Goal: Information Seeking & Learning: Learn about a topic

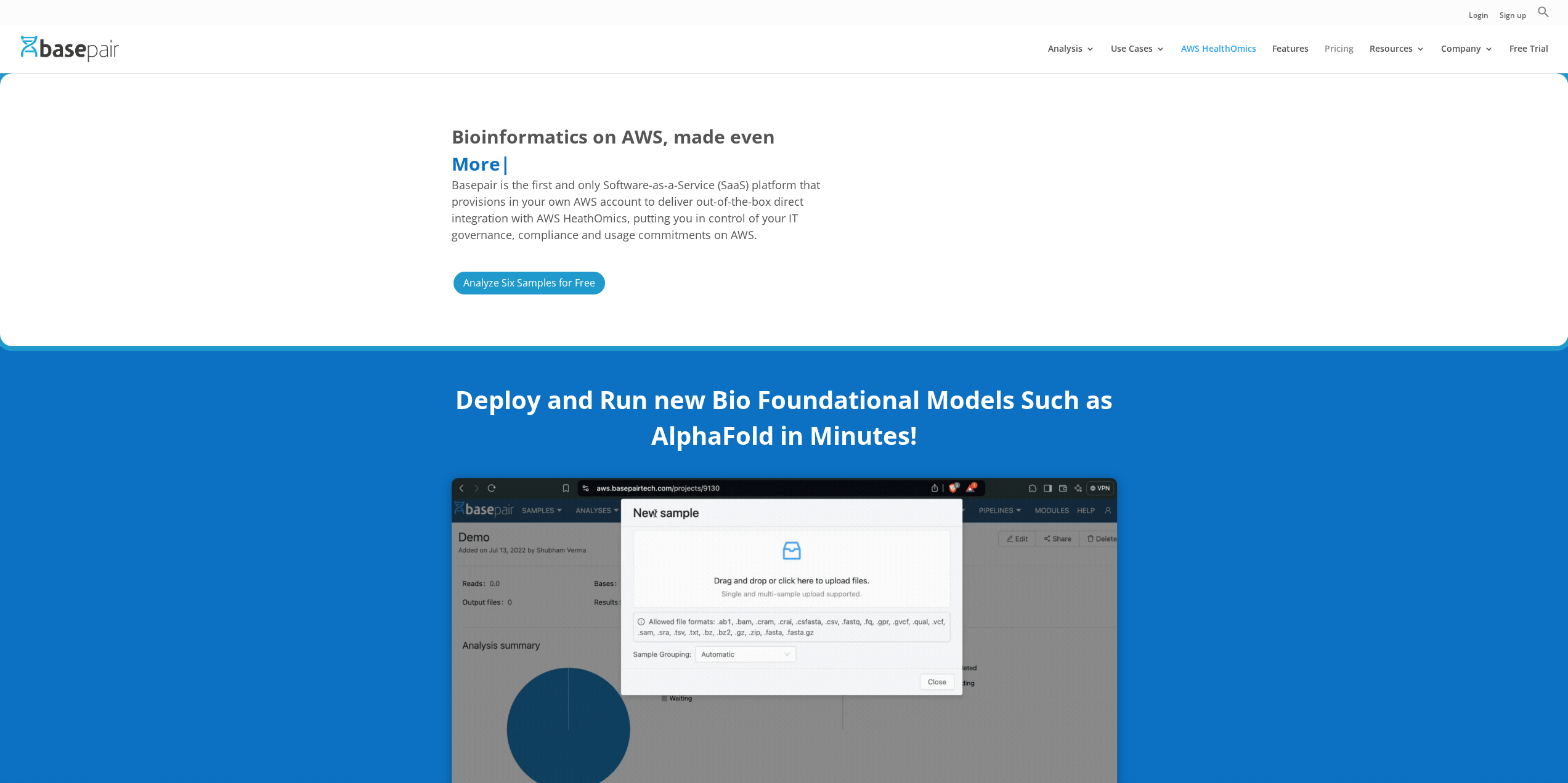
click at [1338, 51] on link "Pricing" at bounding box center [1338, 59] width 29 height 29
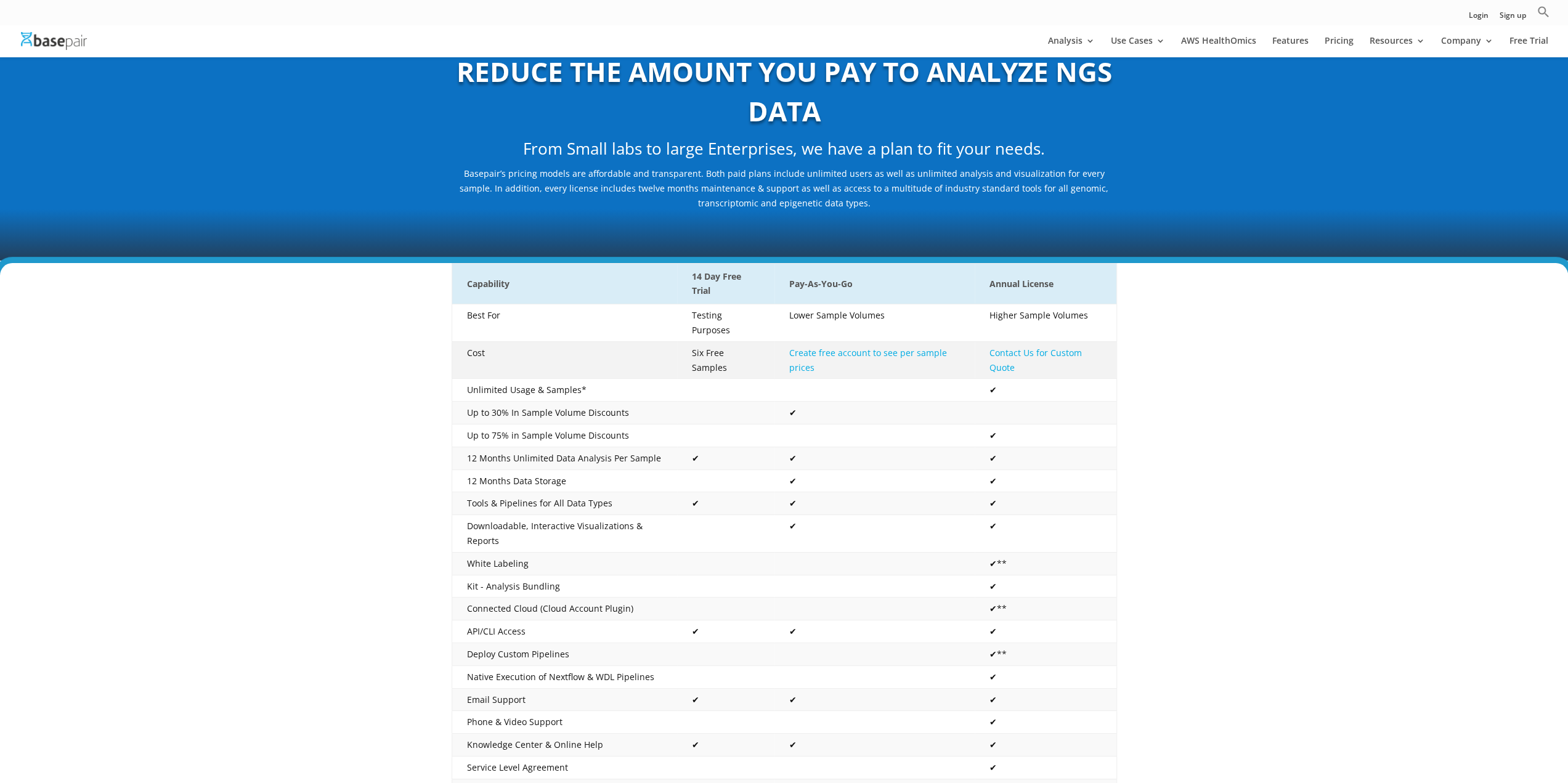
scroll to position [123, 0]
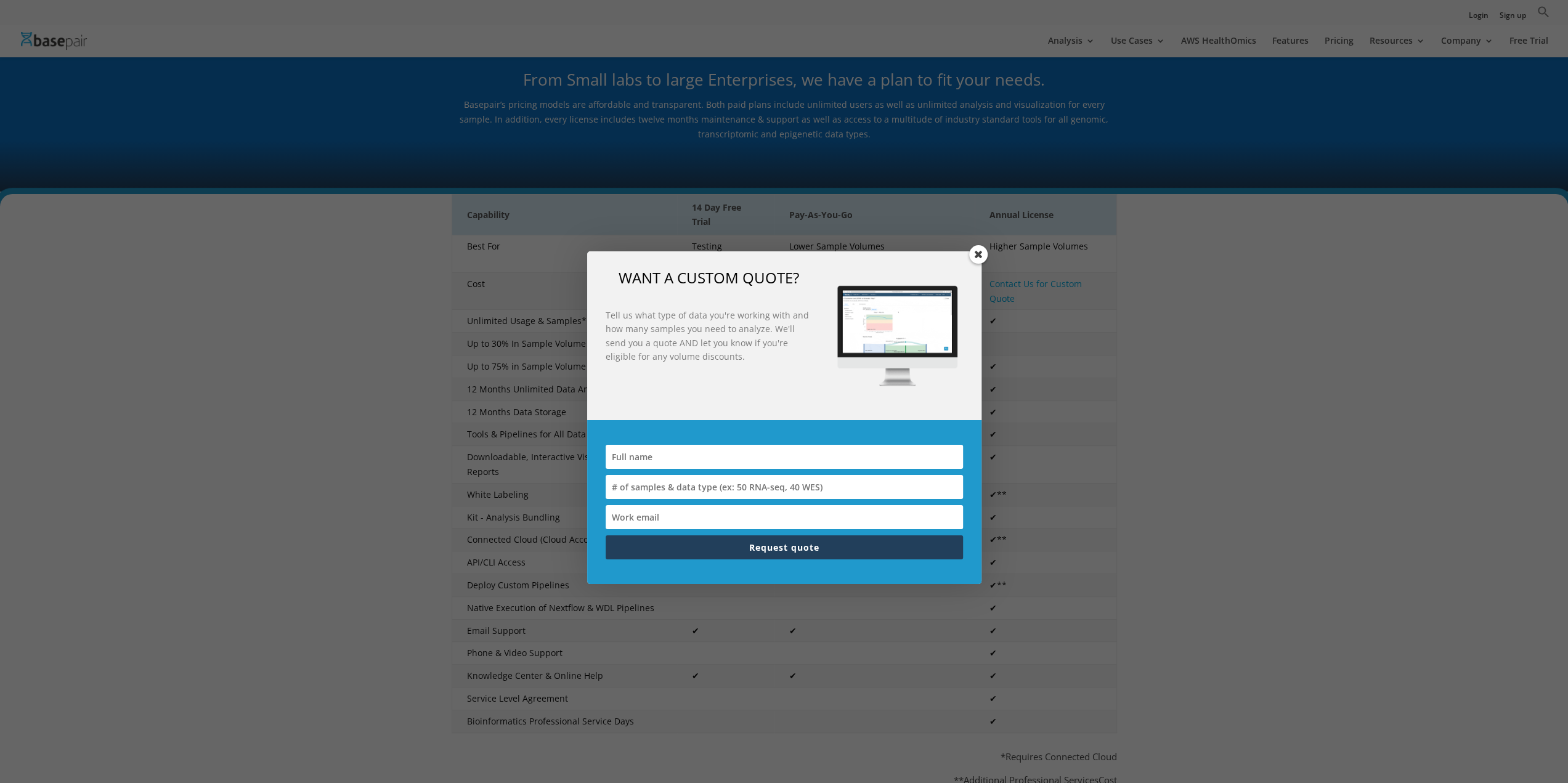
drag, startPoint x: 973, startPoint y: 251, endPoint x: 1028, endPoint y: 304, distance: 76.4
click at [973, 251] on span at bounding box center [978, 254] width 19 height 19
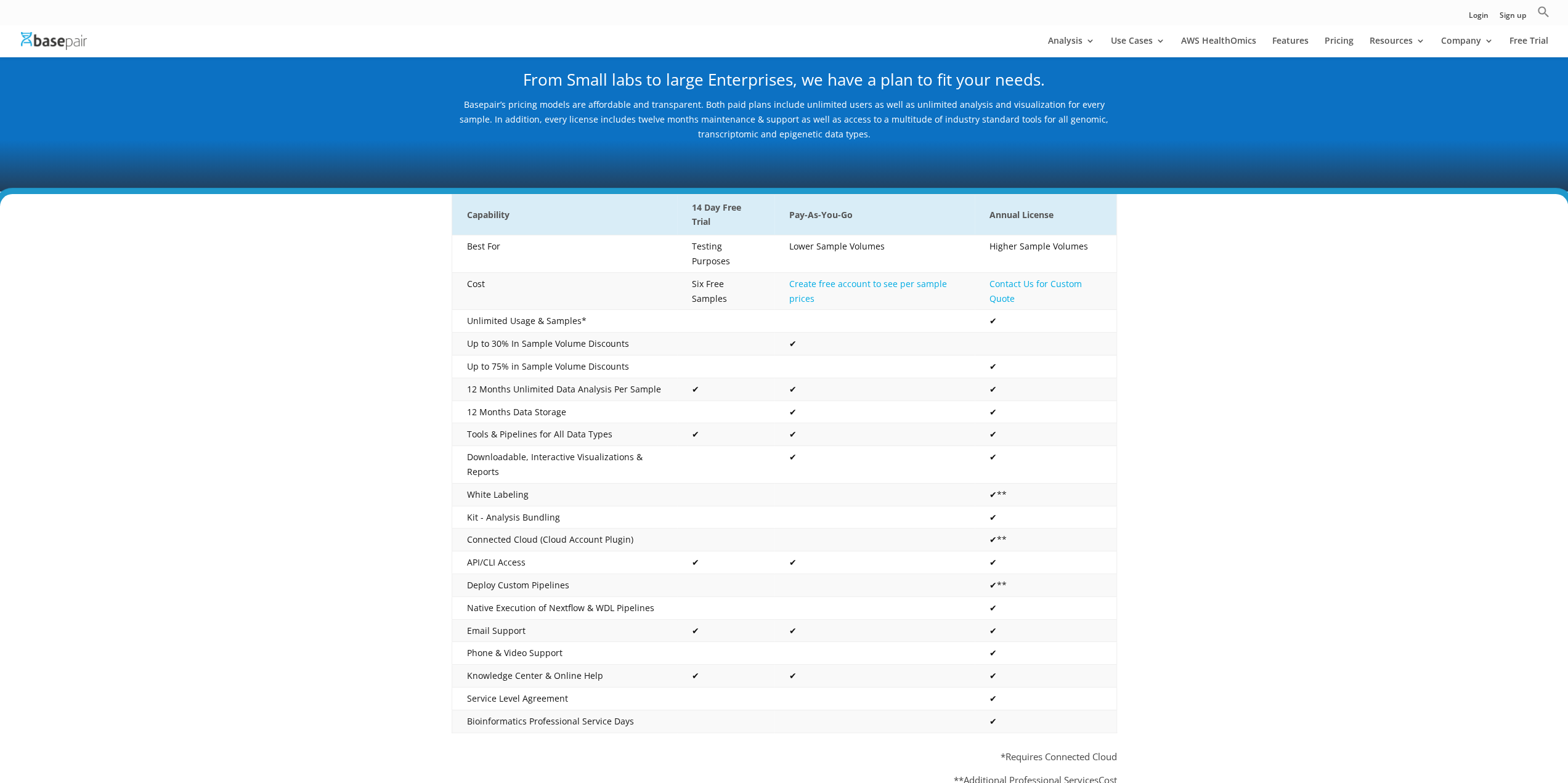
click at [1267, 424] on div "Capability 14 Day Free Trial Pay-As-You-Go Annual License Best For Testing Purp…" at bounding box center [784, 500] width 1568 height 611
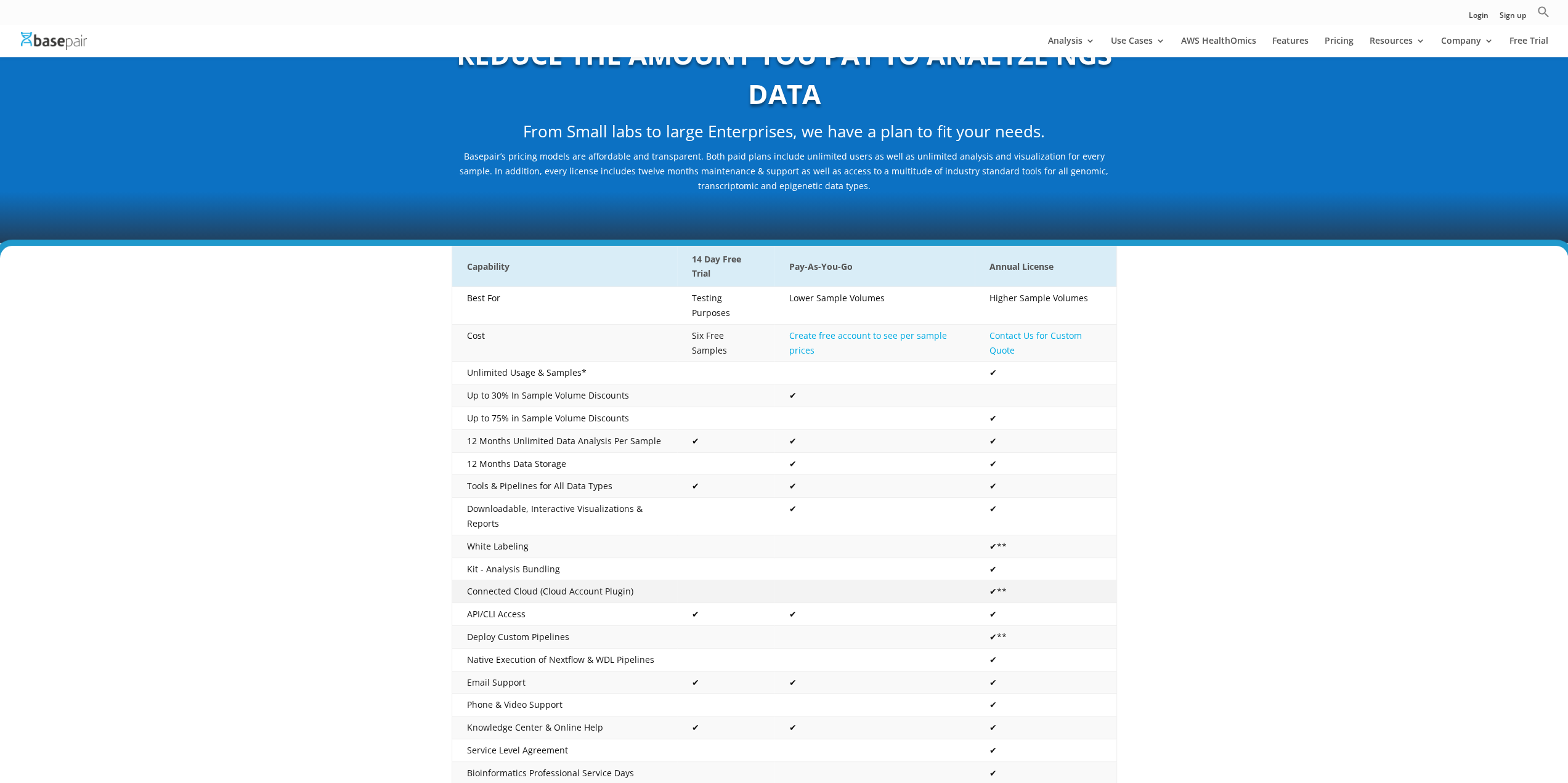
scroll to position [0, 0]
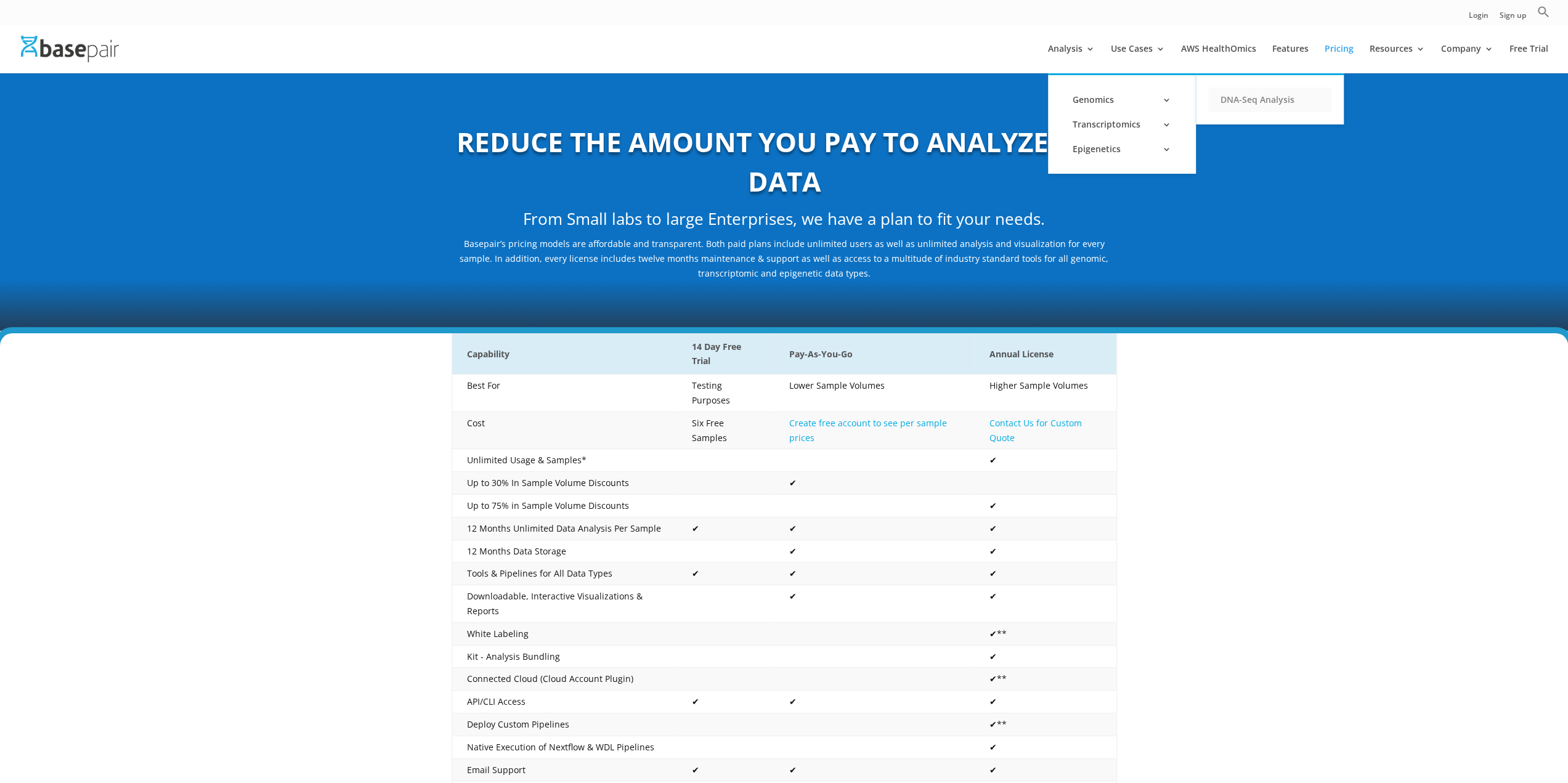
click at [1225, 100] on link "DNA-Seq Analysis" at bounding box center [1269, 100] width 123 height 25
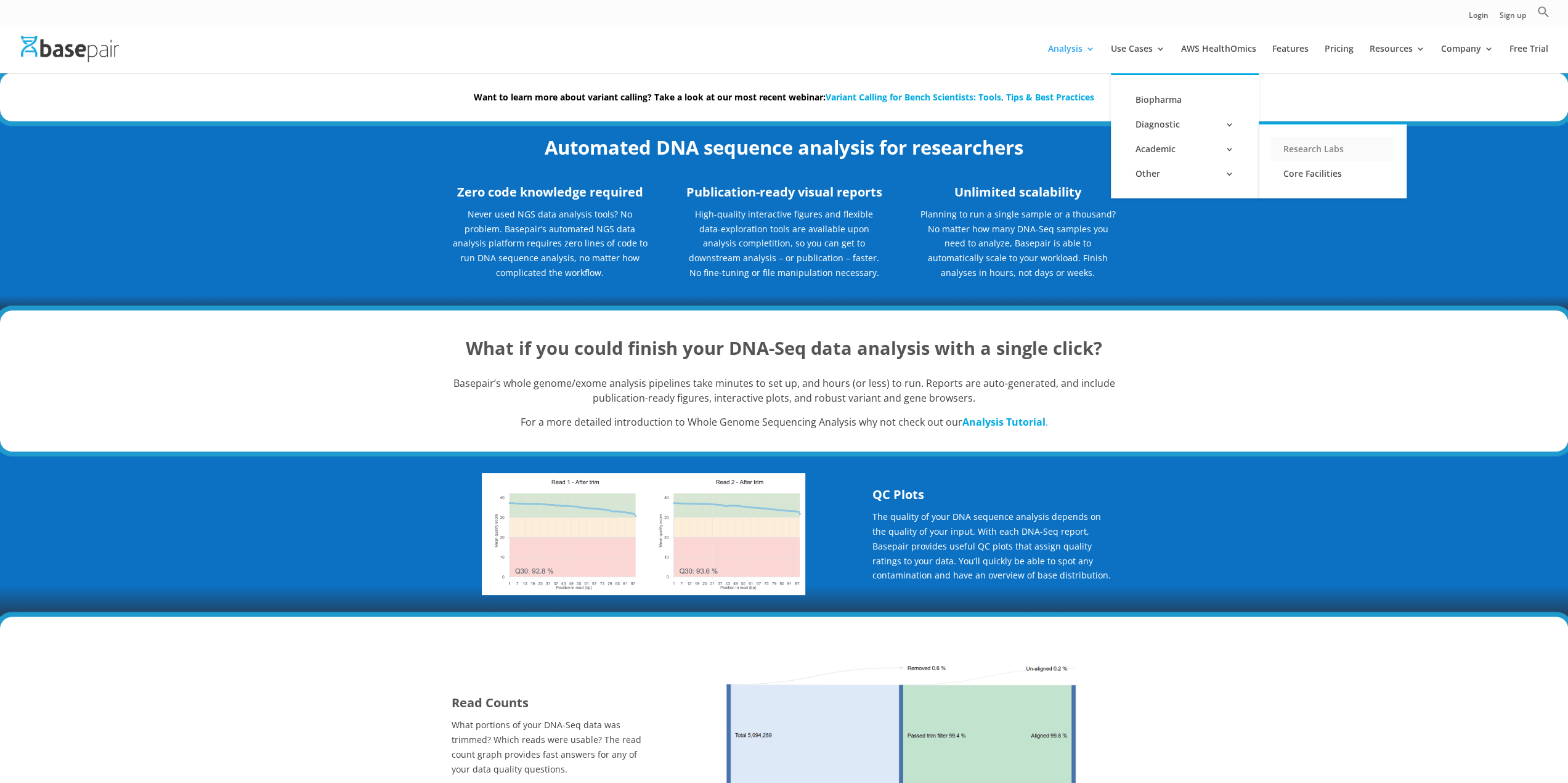
click at [1315, 154] on link "Research Labs" at bounding box center [1332, 149] width 123 height 25
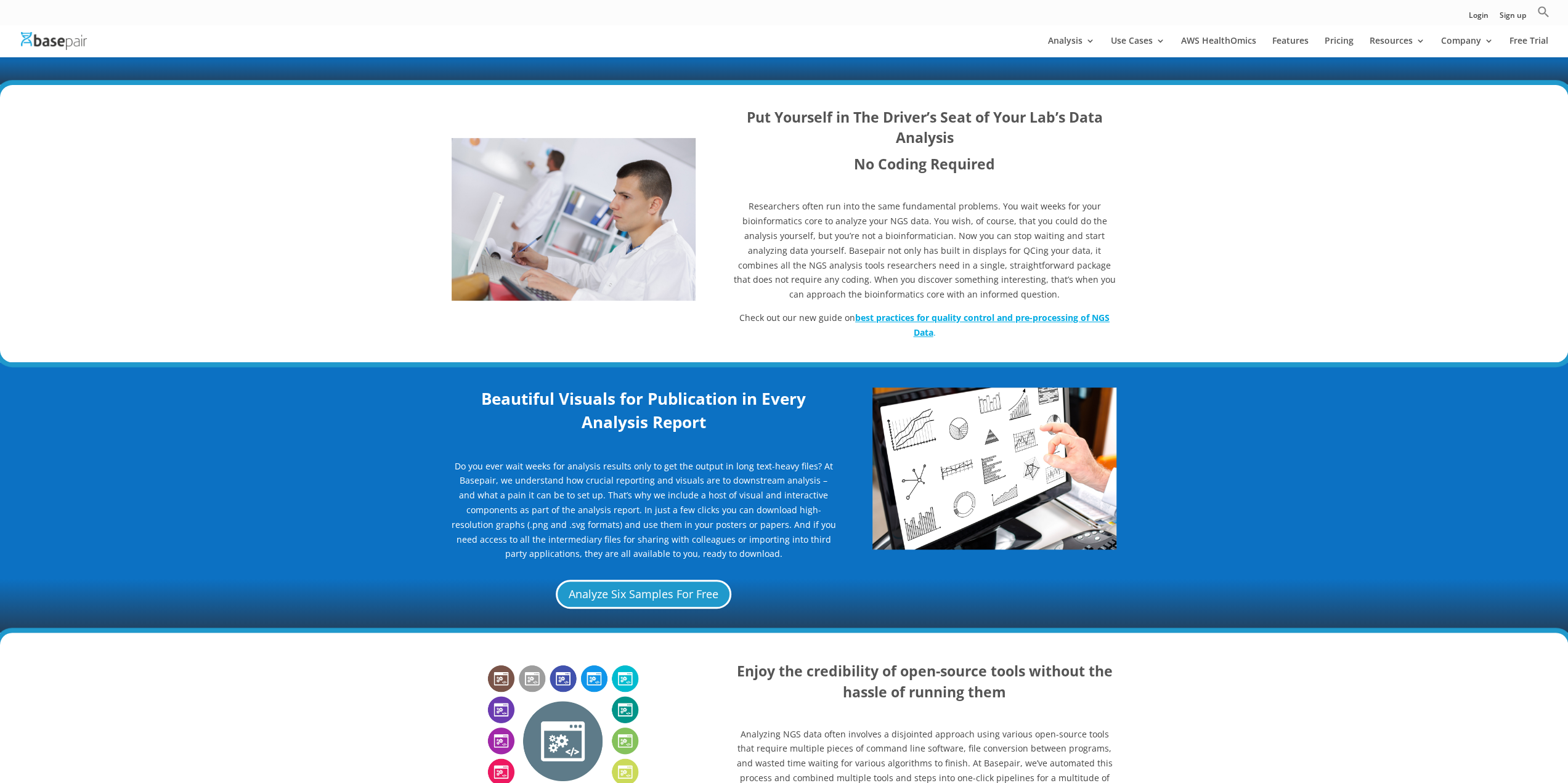
scroll to position [61, 0]
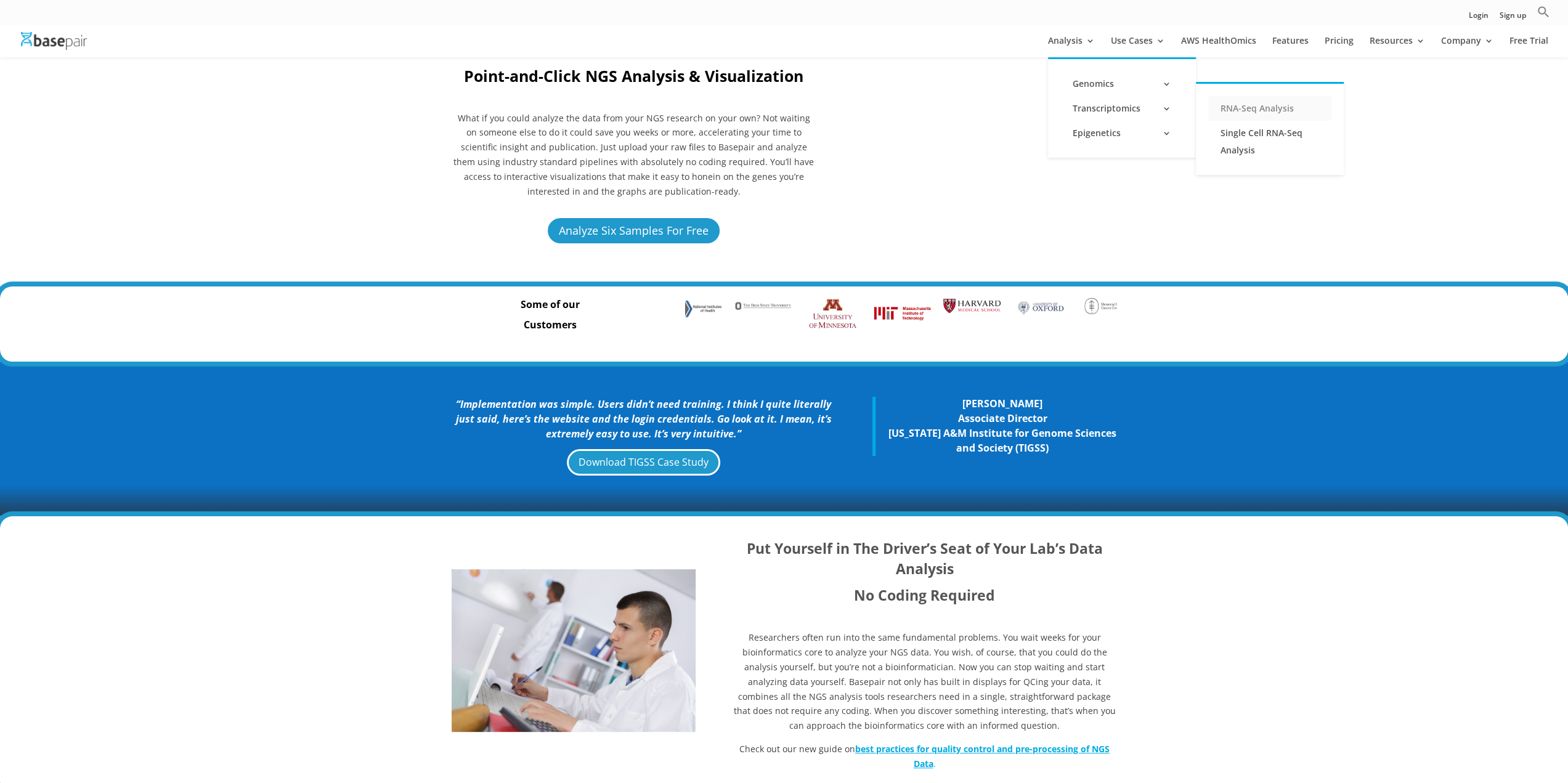
click at [1294, 109] on link "RNA-Seq Analysis" at bounding box center [1269, 108] width 123 height 25
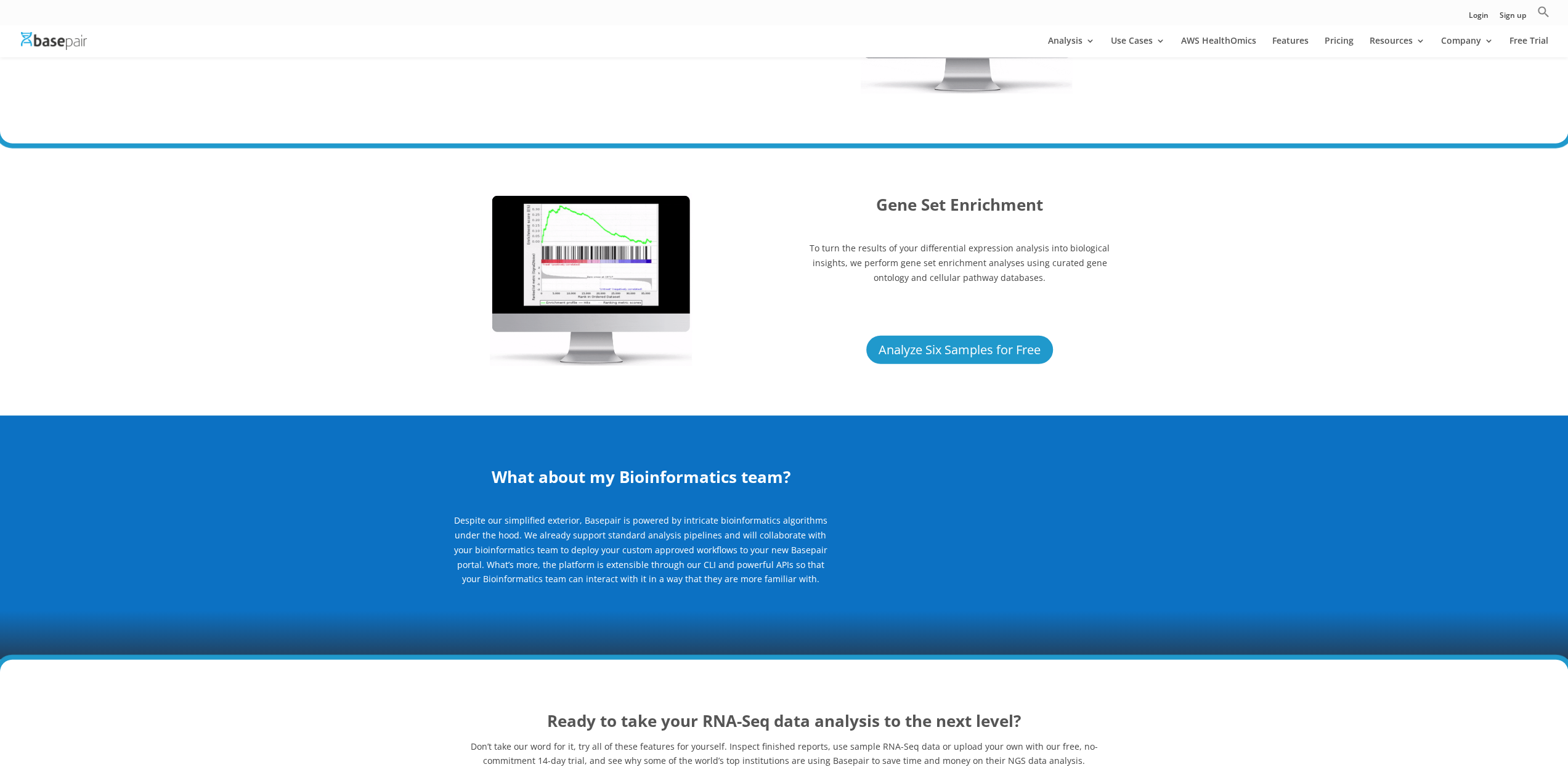
scroll to position [2835, 0]
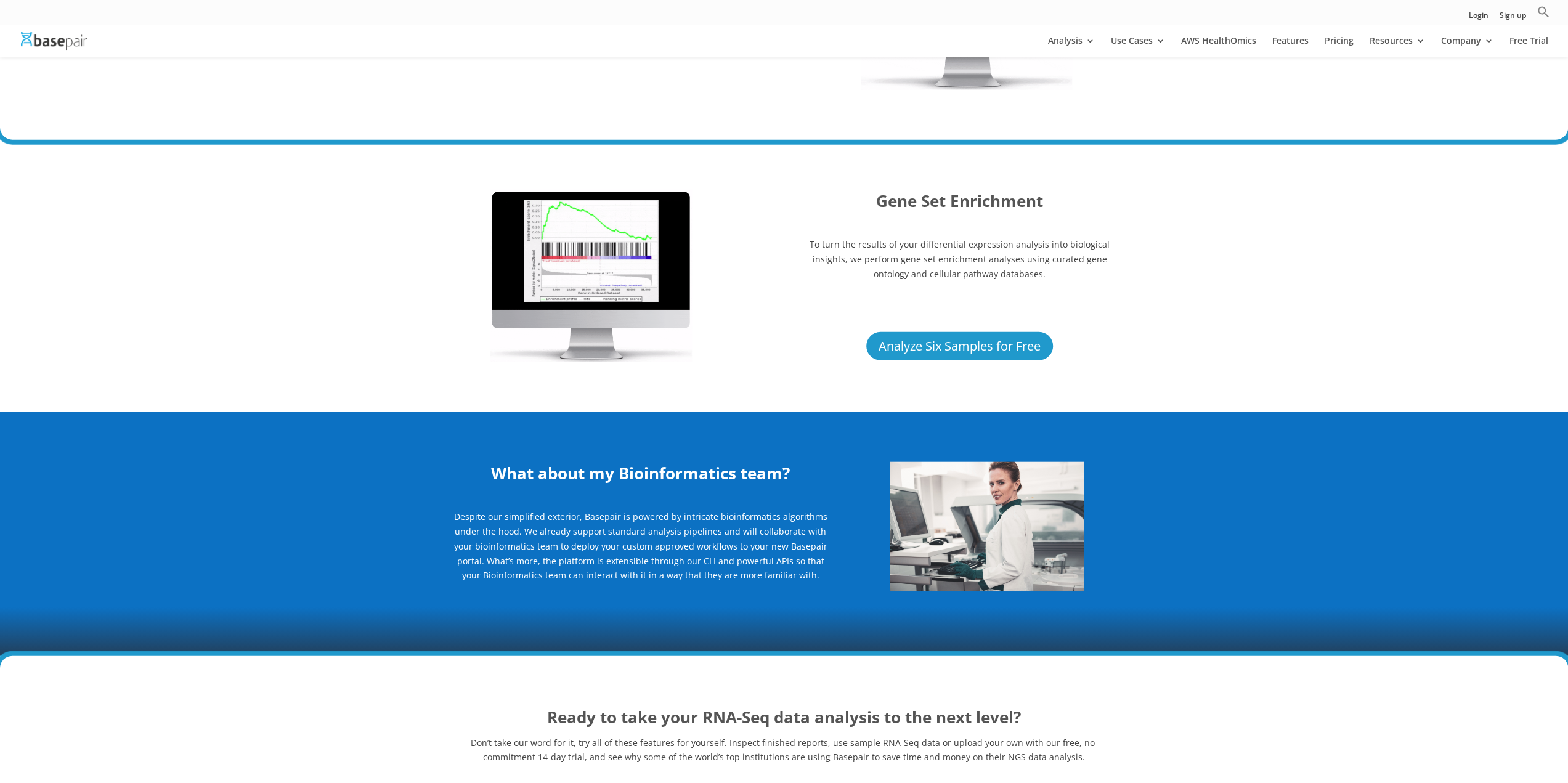
click at [615, 263] on img at bounding box center [591, 276] width 202 height 172
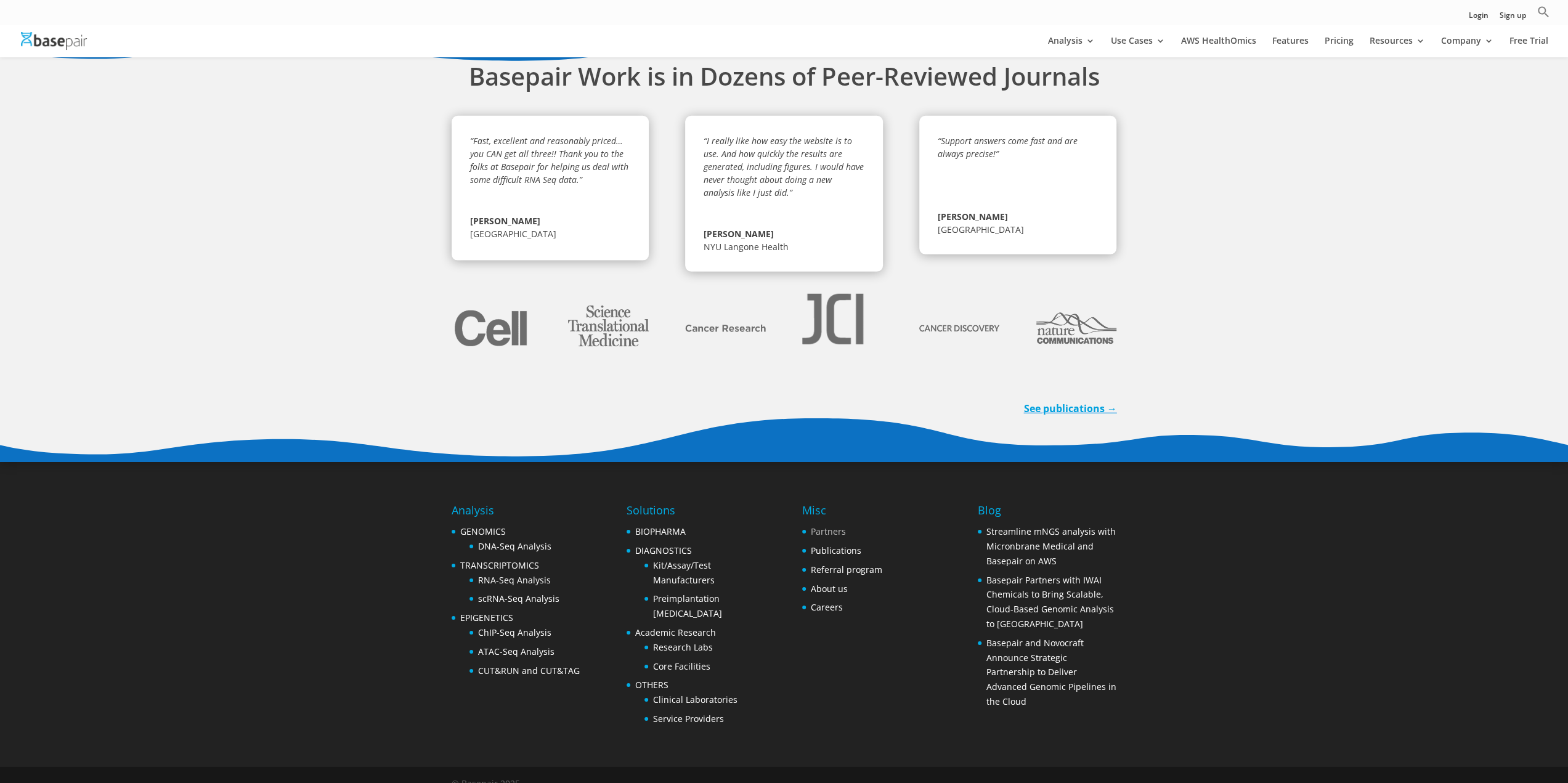
scroll to position [3716, 0]
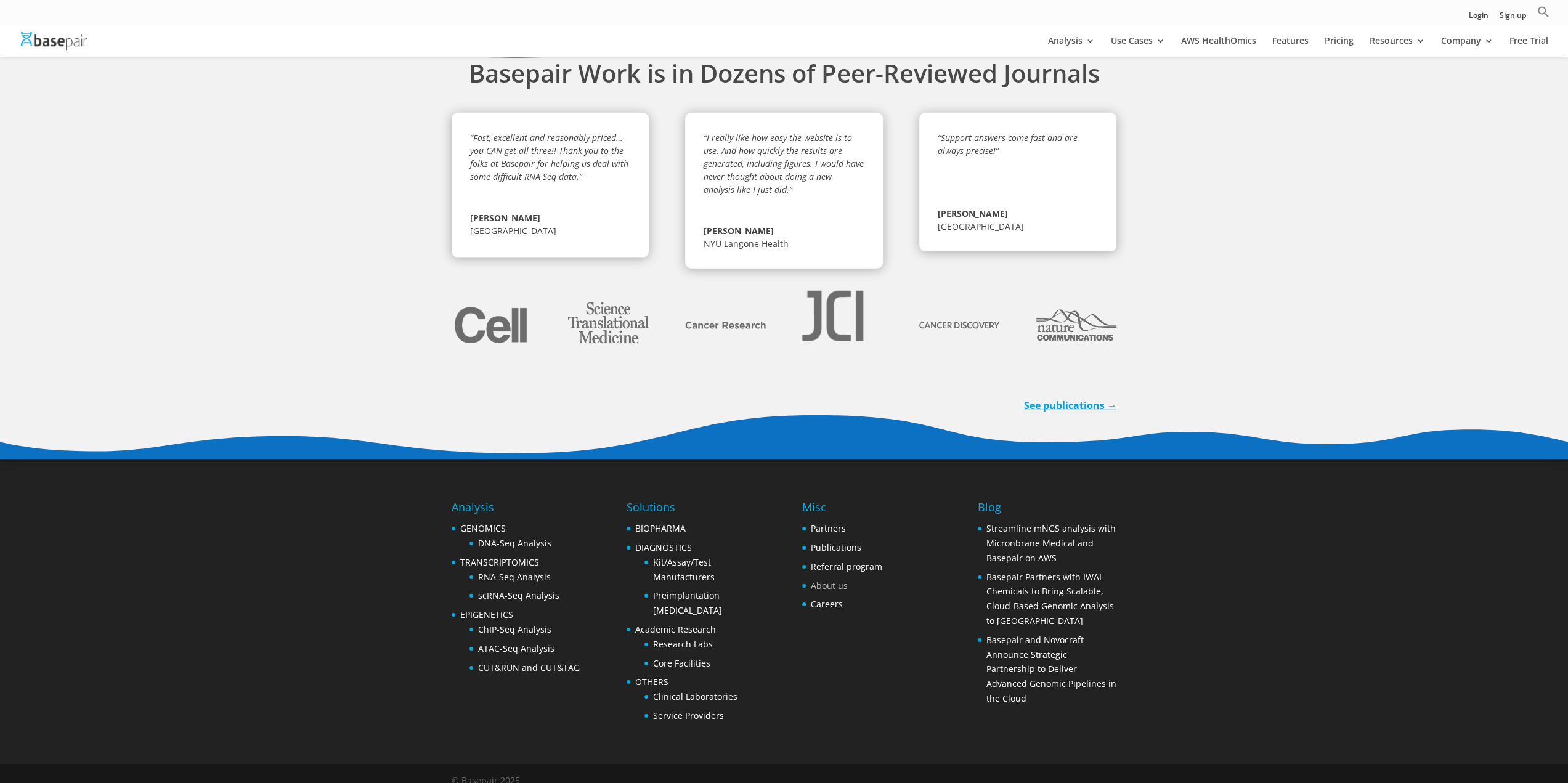
click at [837, 580] on link "About us" at bounding box center [829, 585] width 37 height 12
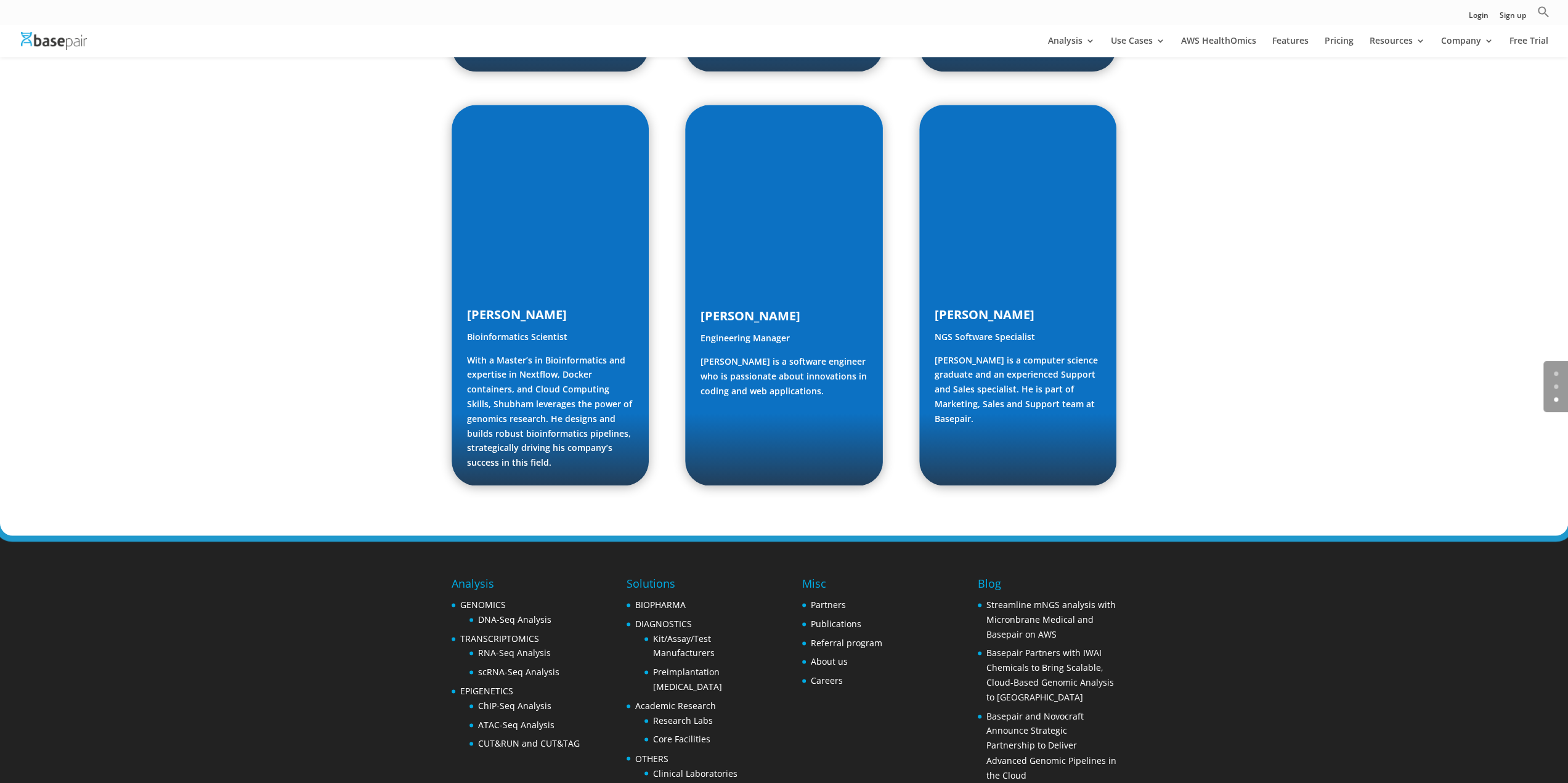
scroll to position [1633, 0]
